Goal: Transaction & Acquisition: Download file/media

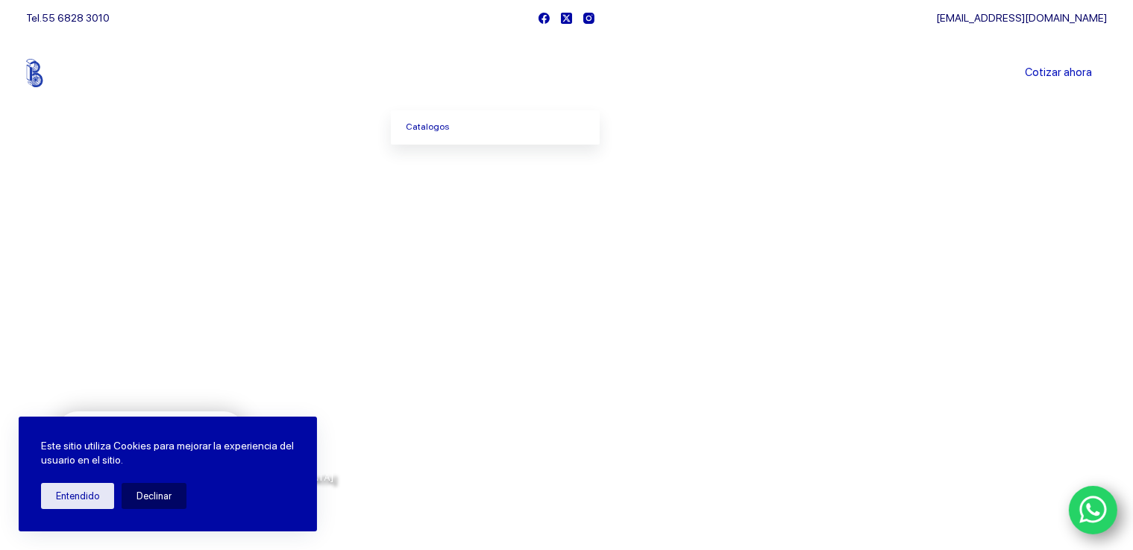
click at [465, 81] on li "Productos [GEOGRAPHIC_DATA]" at bounding box center [441, 73] width 101 height 75
click at [472, 74] on icon "Menu Principal" at bounding box center [469, 73] width 6 height 6
click at [87, 498] on button "Entendido" at bounding box center [77, 496] width 73 height 26
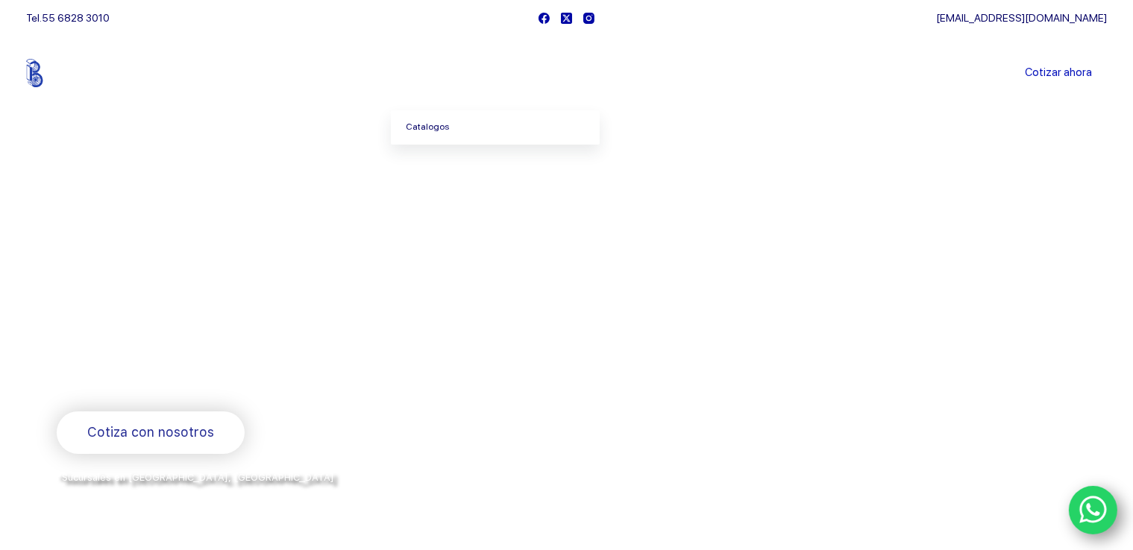
click at [444, 125] on link "Catalogos" at bounding box center [495, 127] width 209 height 34
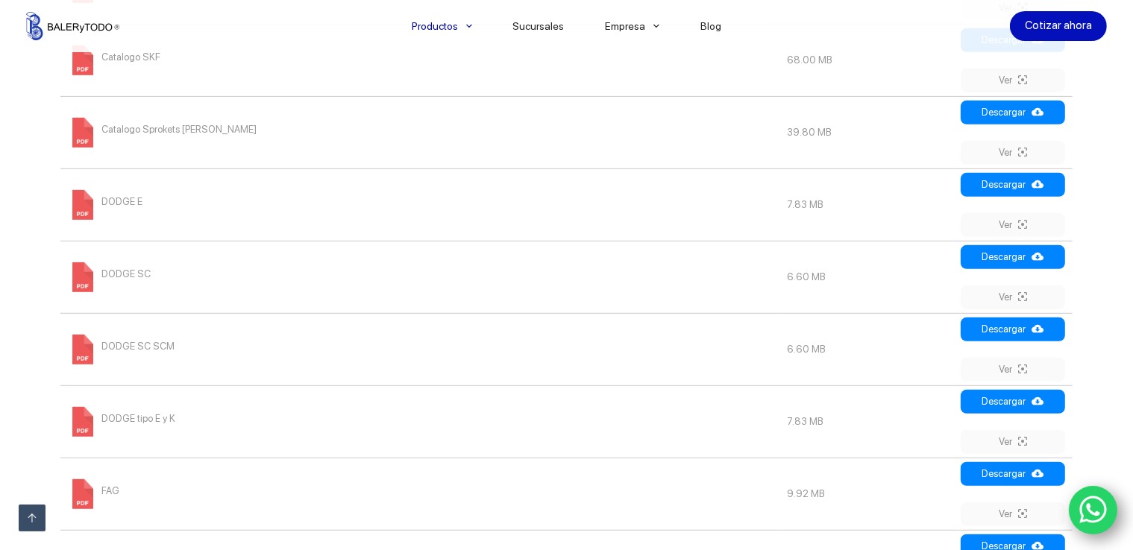
scroll to position [820, 0]
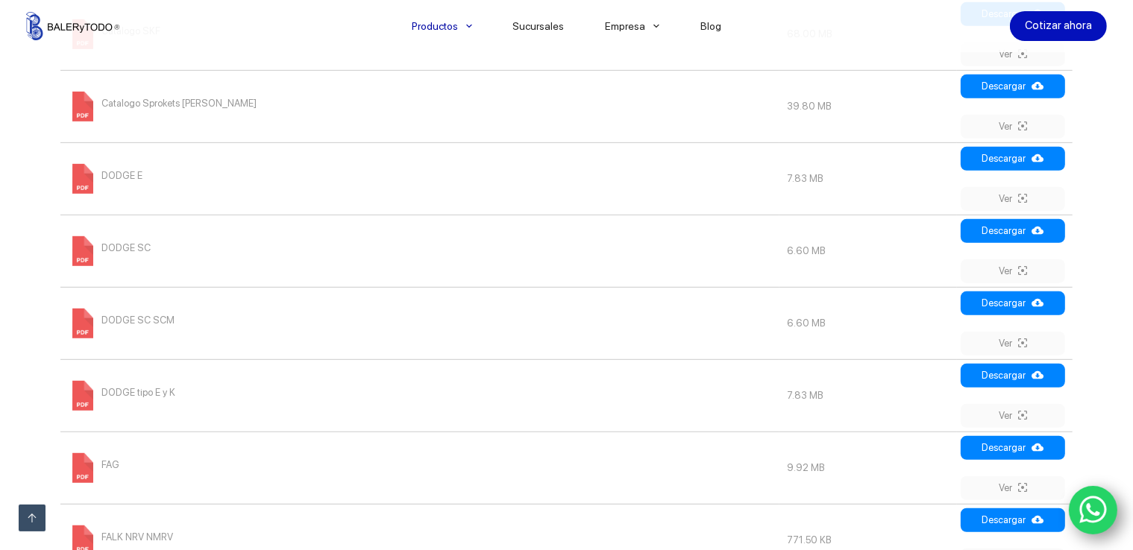
click at [125, 245] on span "DODGE SC" at bounding box center [125, 248] width 49 height 24
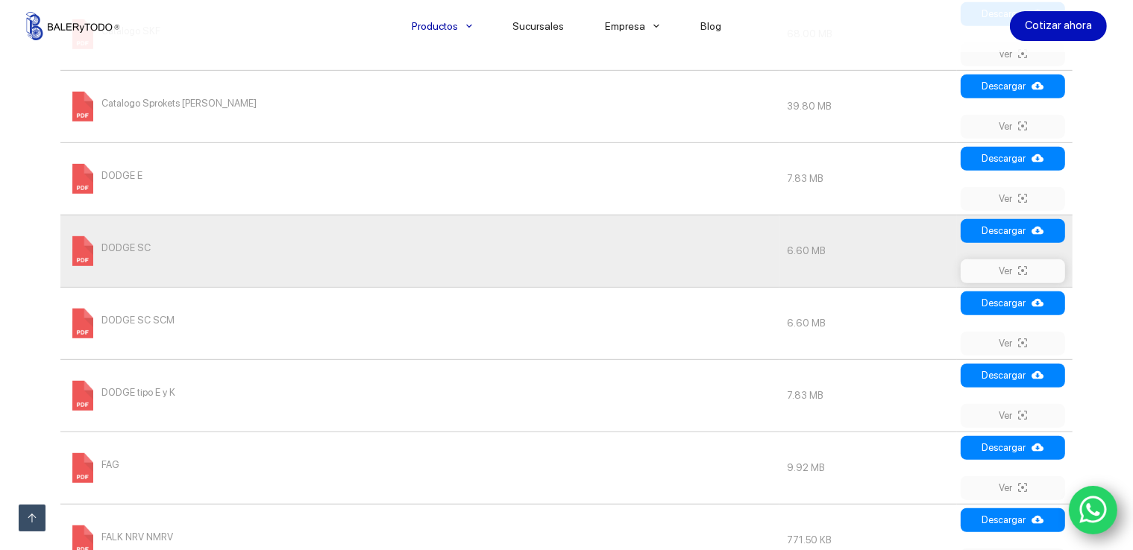
click at [977, 272] on link "Ver" at bounding box center [1012, 271] width 104 height 24
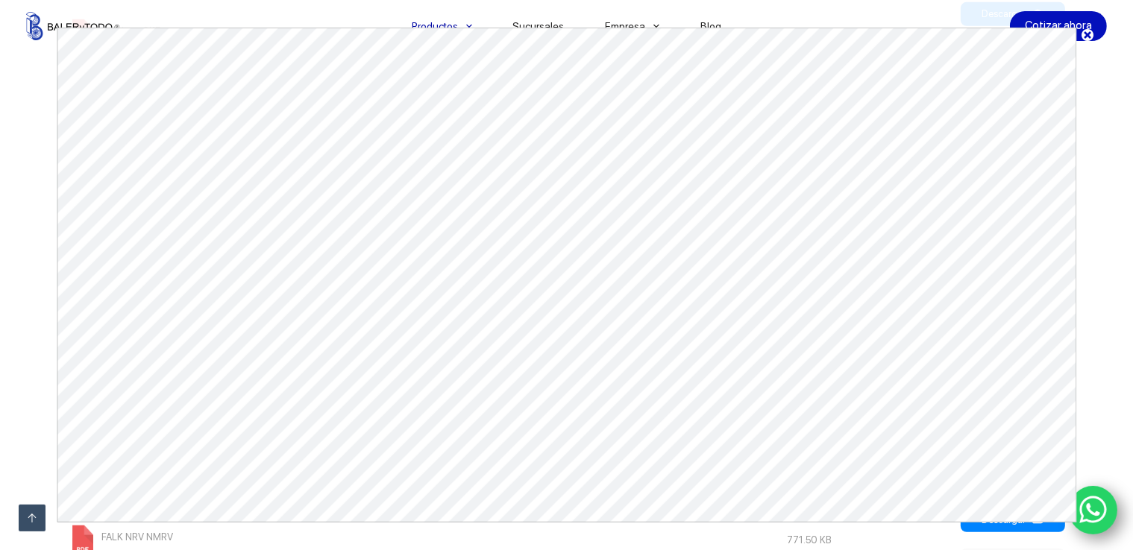
scroll to position [0, 0]
